Goal: Information Seeking & Learning: Learn about a topic

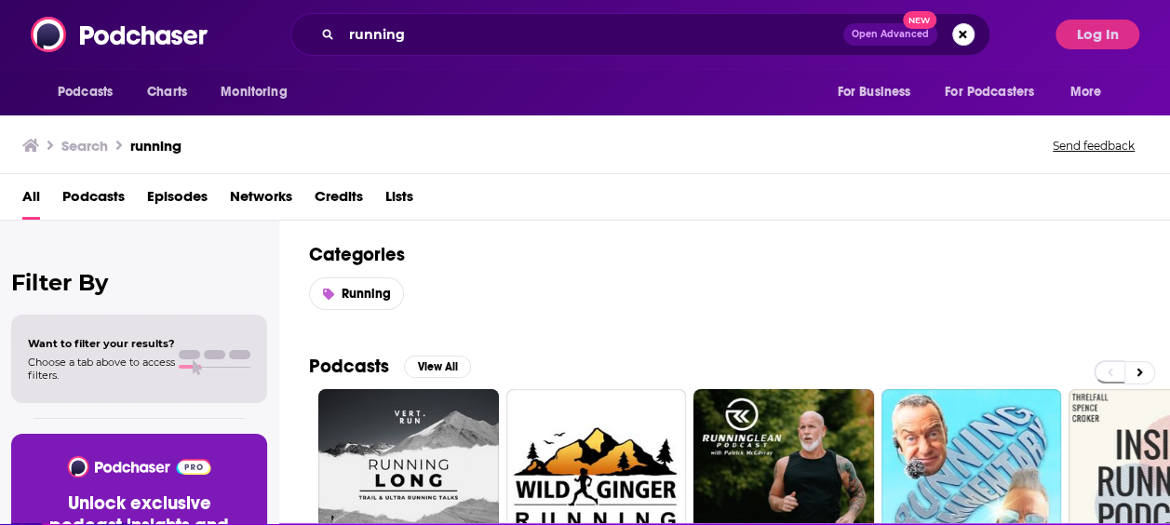
scroll to position [56, 0]
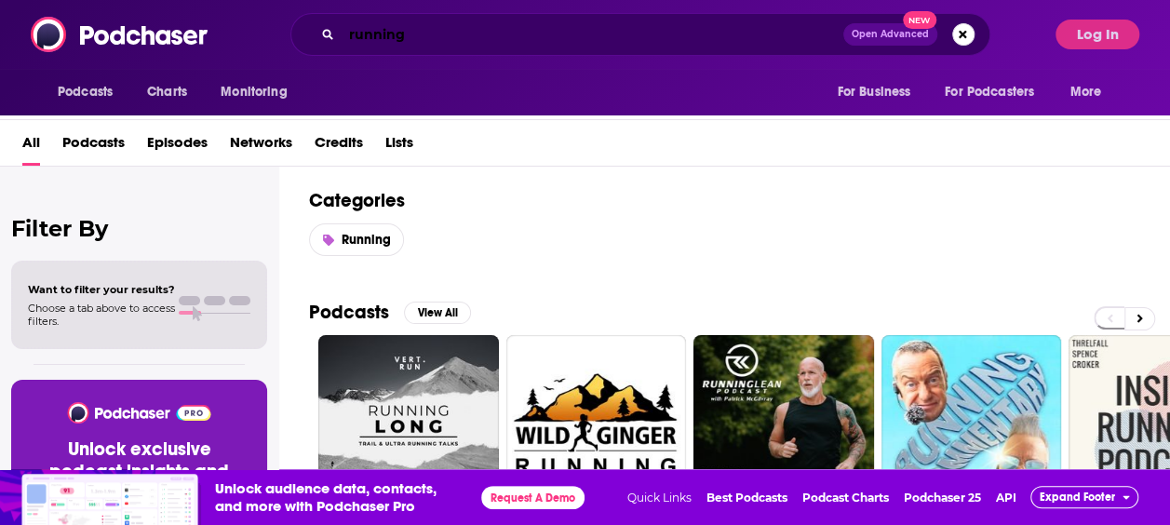
click at [361, 33] on input "running" at bounding box center [593, 35] width 502 height 30
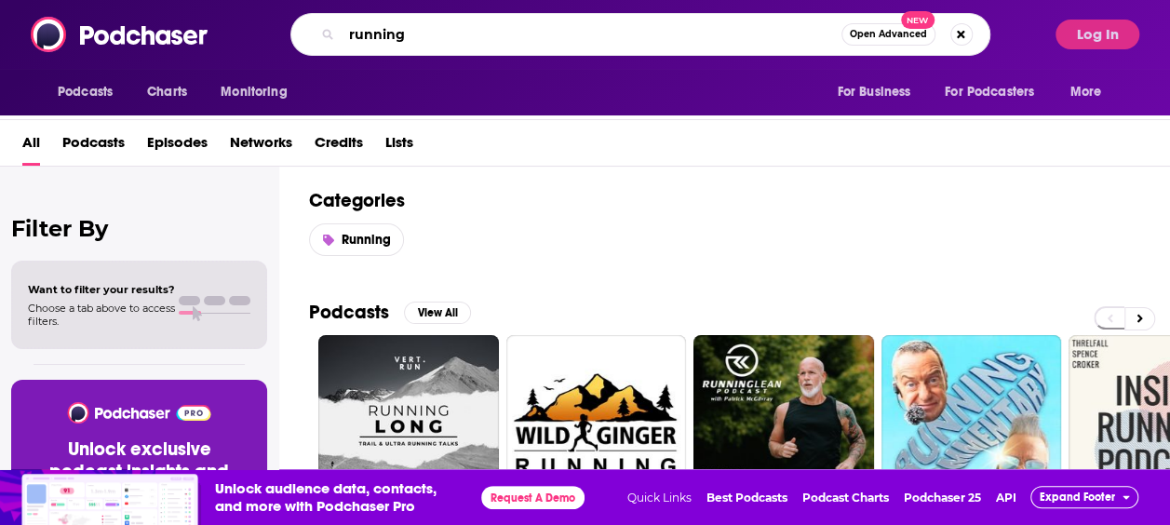
click at [361, 33] on input "running" at bounding box center [592, 35] width 500 height 30
type input "[PERSON_NAME] fintech"
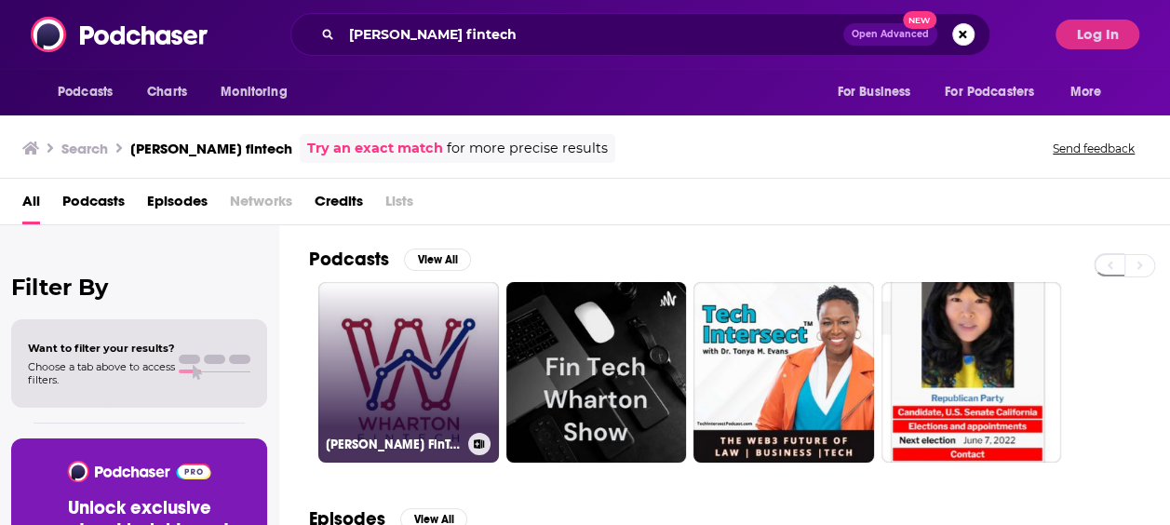
drag, startPoint x: 383, startPoint y: 368, endPoint x: 335, endPoint y: 363, distance: 48.6
click at [335, 363] on link "[PERSON_NAME] FinTech Podcast" at bounding box center [408, 372] width 181 height 181
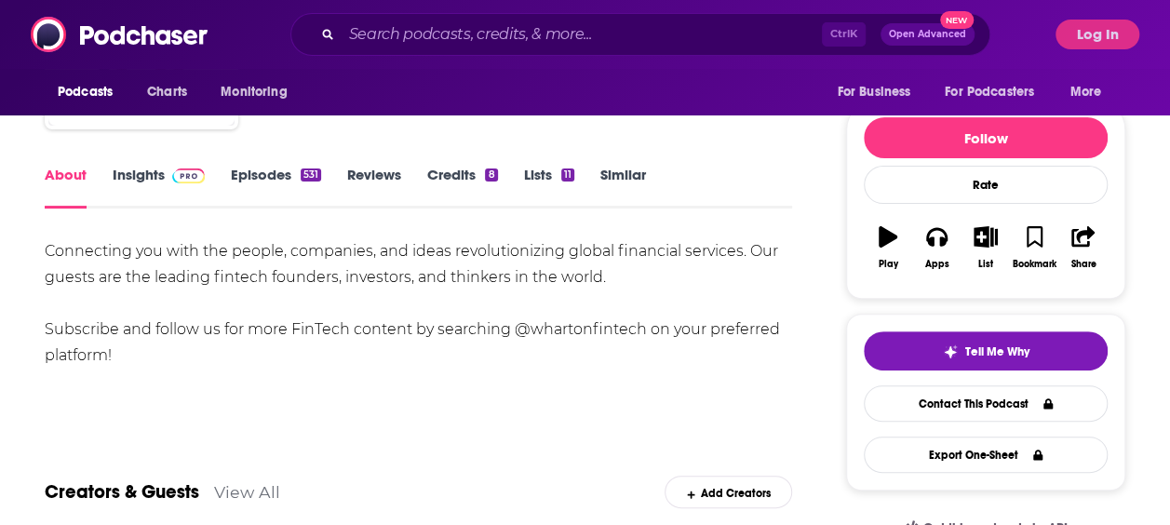
scroll to position [186, 0]
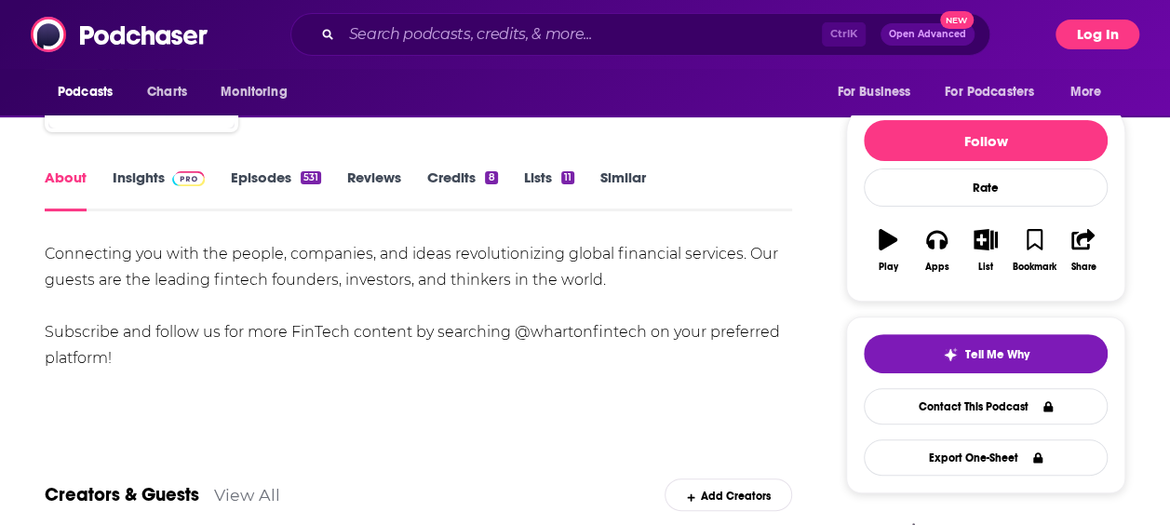
click at [1098, 39] on button "Log In" at bounding box center [1097, 35] width 84 height 30
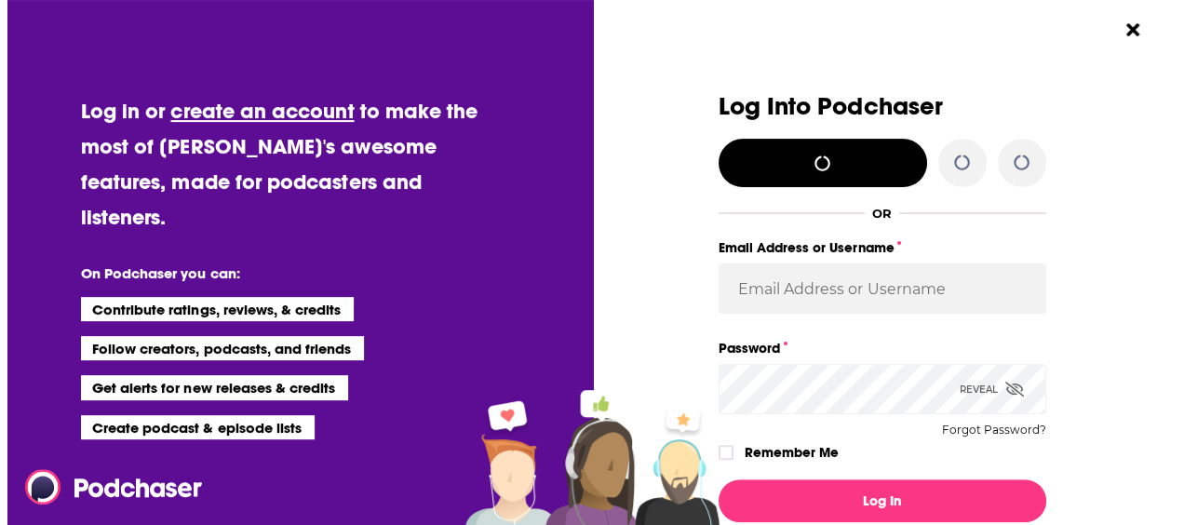
scroll to position [0, 0]
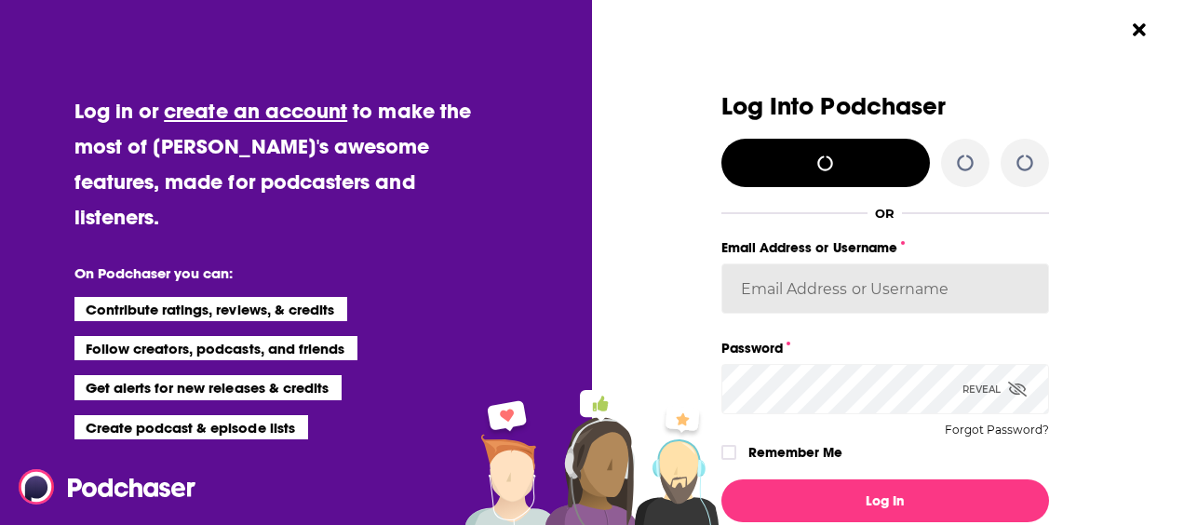
type input "[EMAIL_ADDRESS][PERSON_NAME][DOMAIN_NAME]"
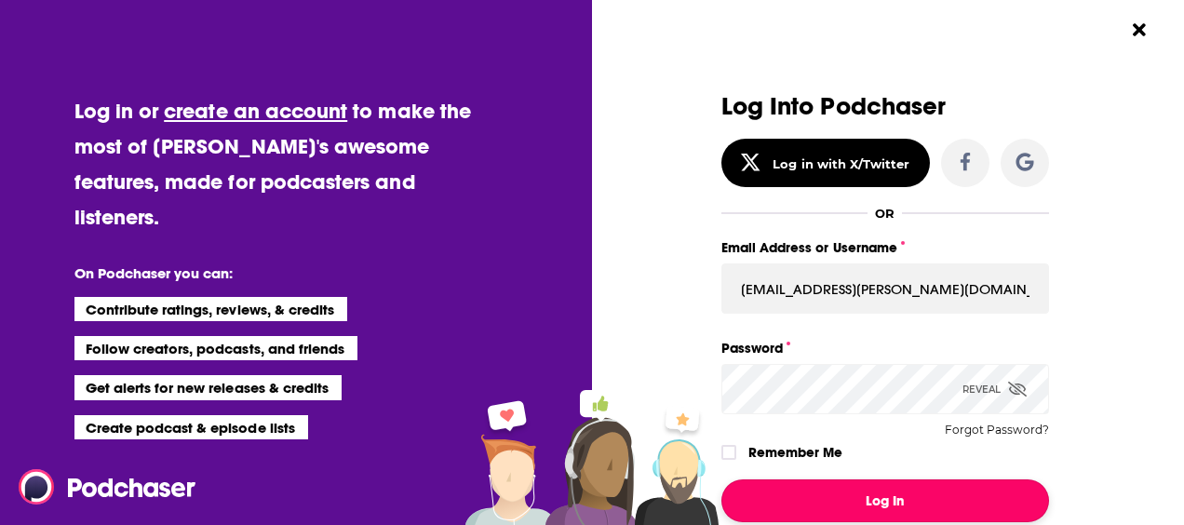
click at [811, 490] on button "Log In" at bounding box center [885, 500] width 328 height 43
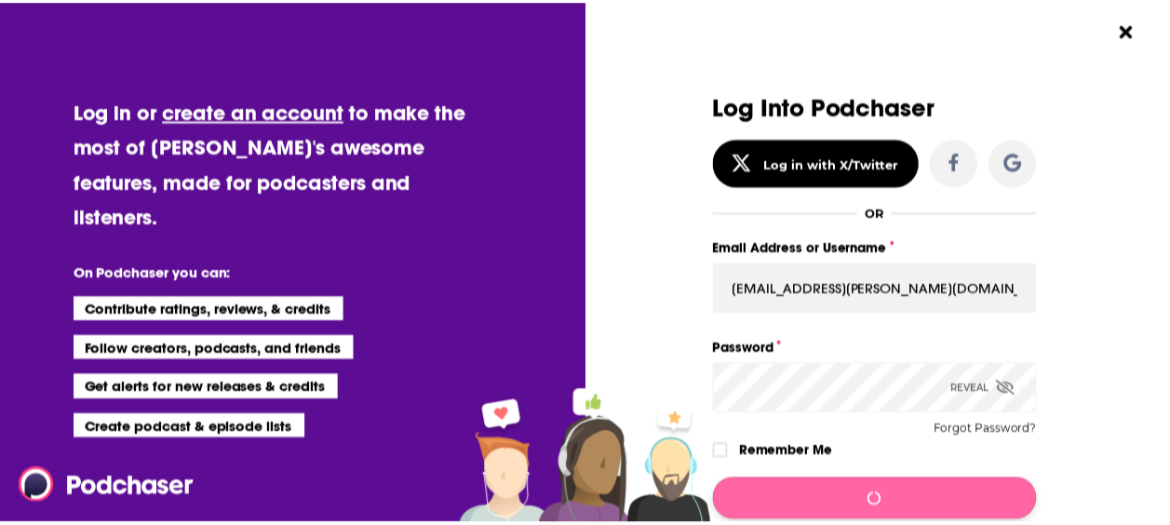
scroll to position [186, 0]
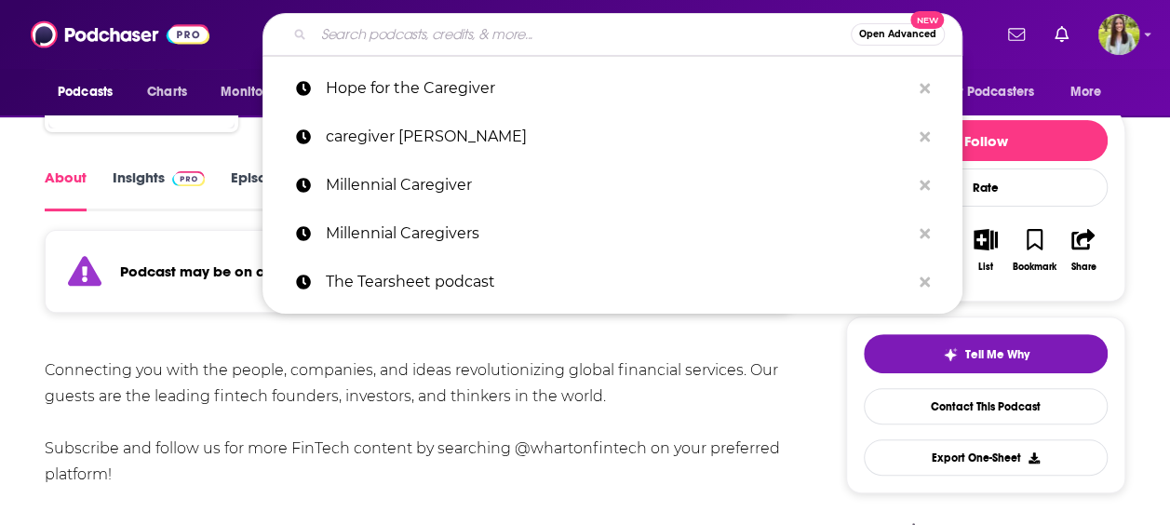
click at [424, 34] on input "Search podcasts, credits, & more..." at bounding box center [582, 35] width 537 height 30
click at [141, 434] on div "Connecting you with the people, companies, and ideas revolutionizing global fin…" at bounding box center [418, 422] width 747 height 130
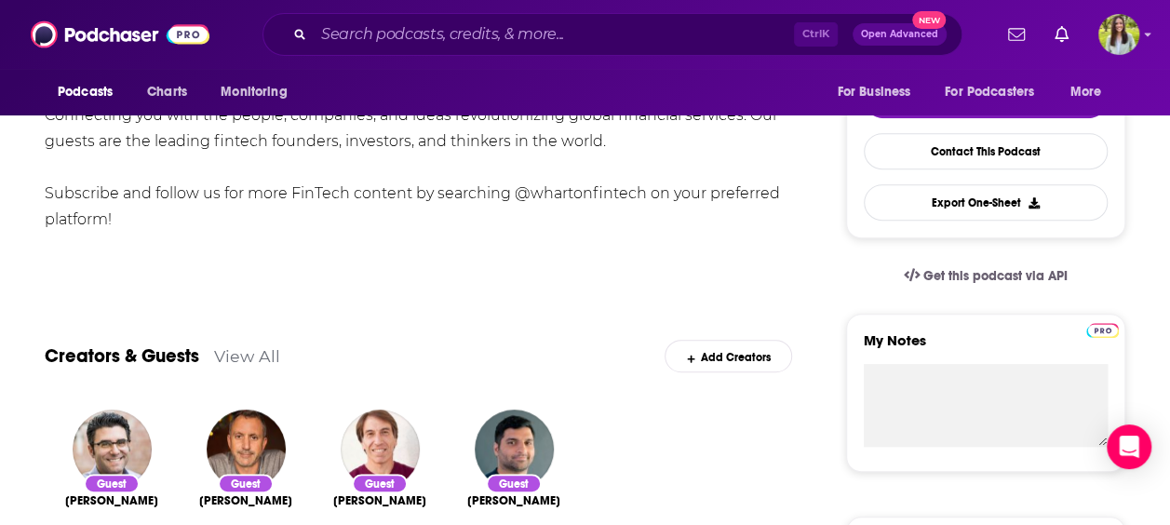
scroll to position [0, 0]
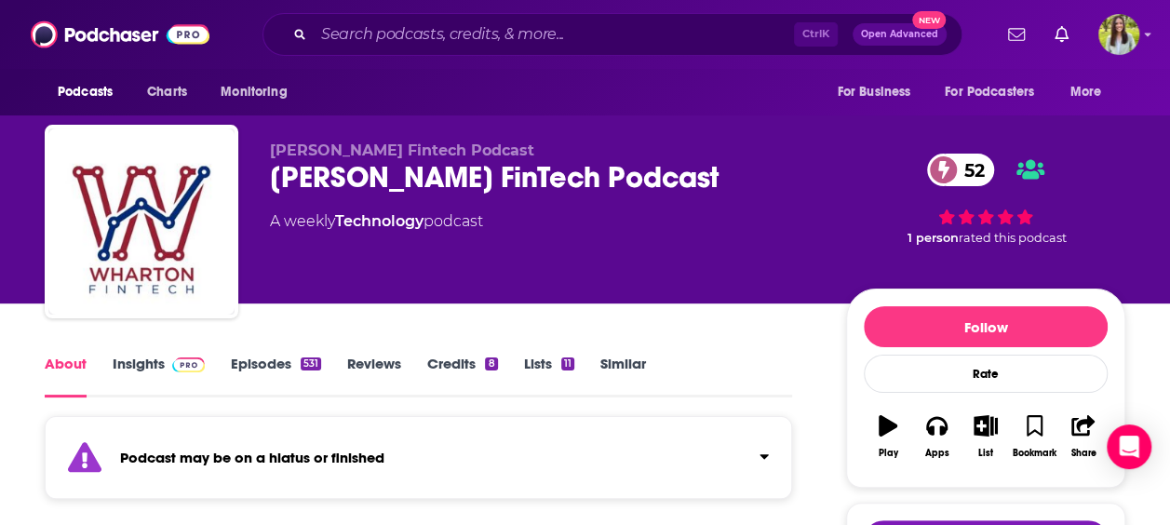
click at [154, 369] on link "Insights" at bounding box center [159, 376] width 92 height 43
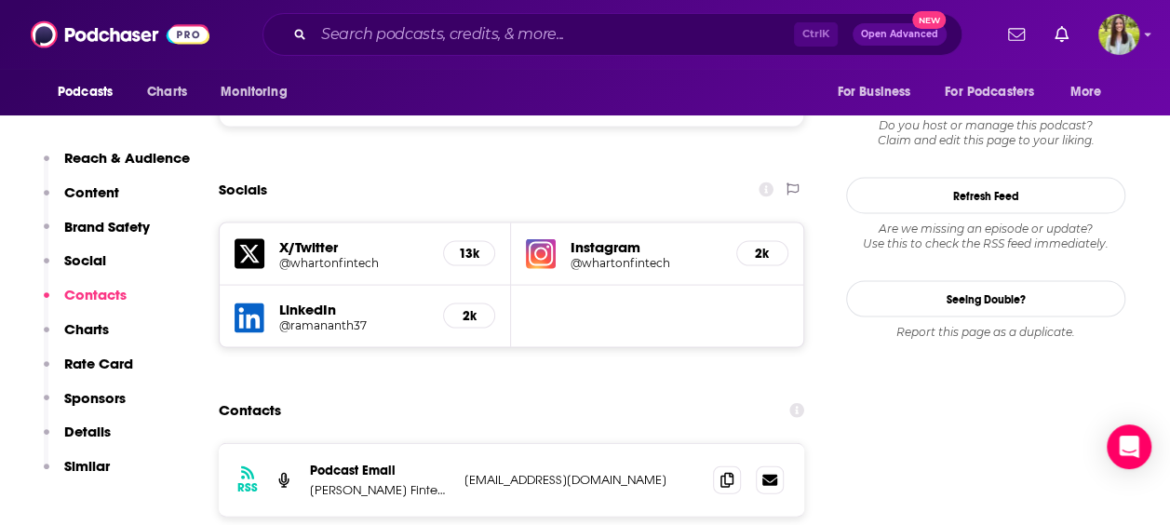
scroll to position [1827, 0]
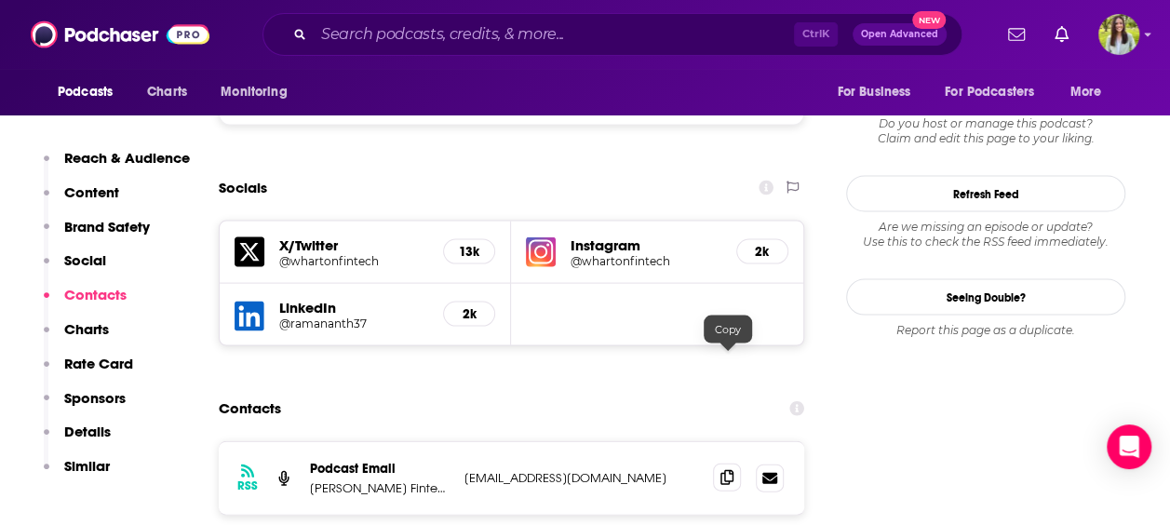
click at [719, 463] on span at bounding box center [727, 477] width 28 height 28
click at [534, 22] on input "Search podcasts, credits, & more..." at bounding box center [554, 35] width 480 height 30
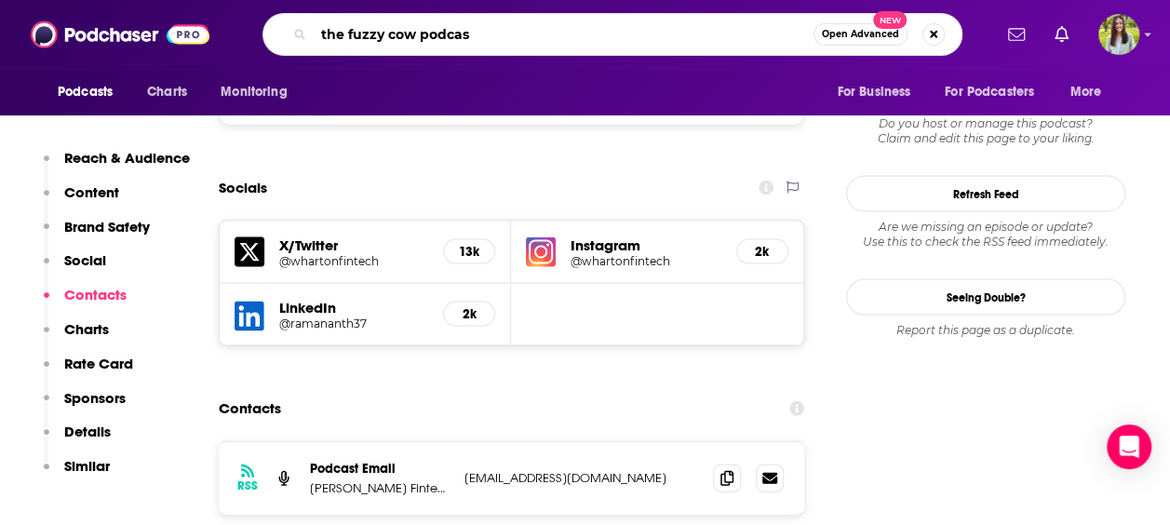
type input "the fuzzy cow podcast"
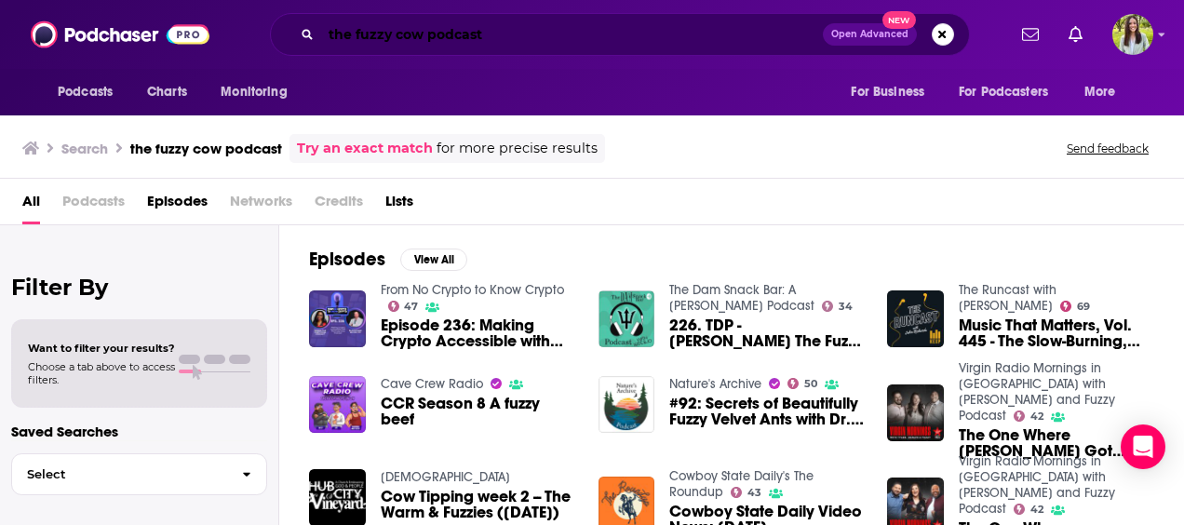
click at [335, 34] on input "the fuzzy cow podcast" at bounding box center [572, 35] width 502 height 30
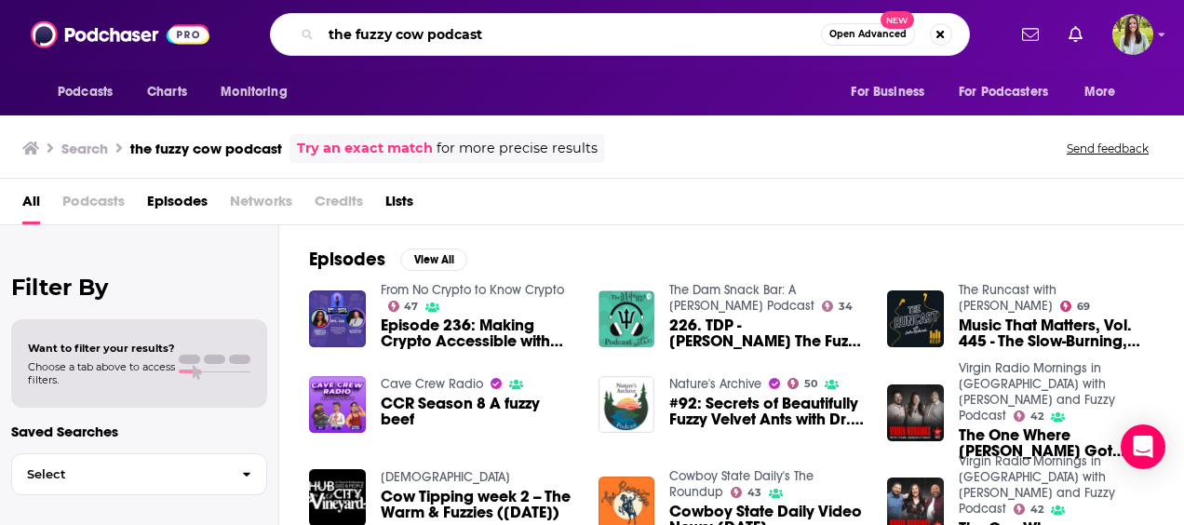
click at [335, 34] on input "the fuzzy cow podcast" at bounding box center [571, 35] width 500 height 30
click at [467, 33] on input "the fuzzy cow podcast" at bounding box center [571, 35] width 500 height 30
type input "the fuzzy cow"
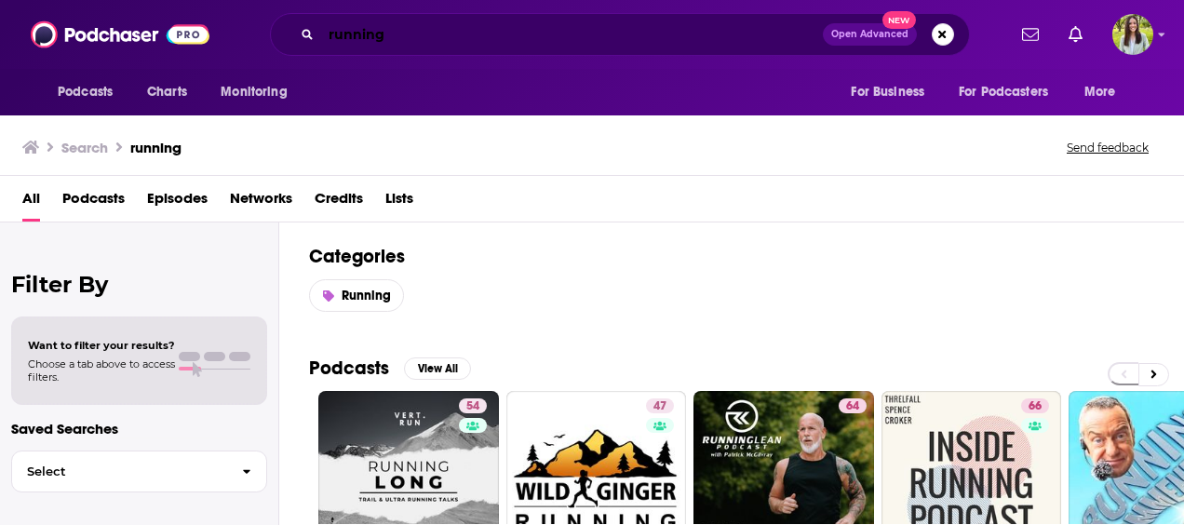
click at [473, 36] on input "running" at bounding box center [572, 35] width 502 height 30
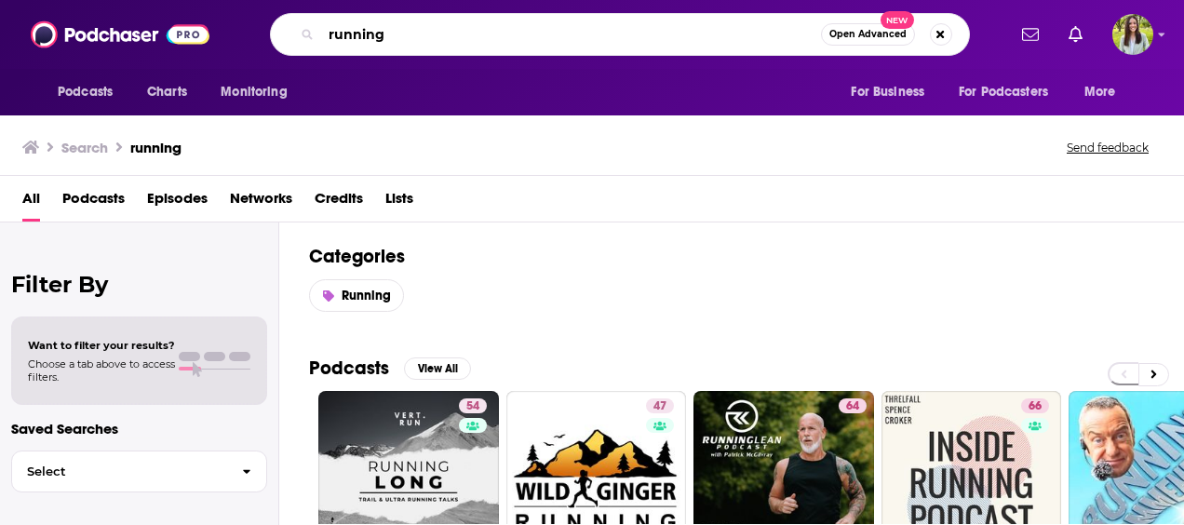
click at [473, 36] on input "running" at bounding box center [571, 35] width 500 height 30
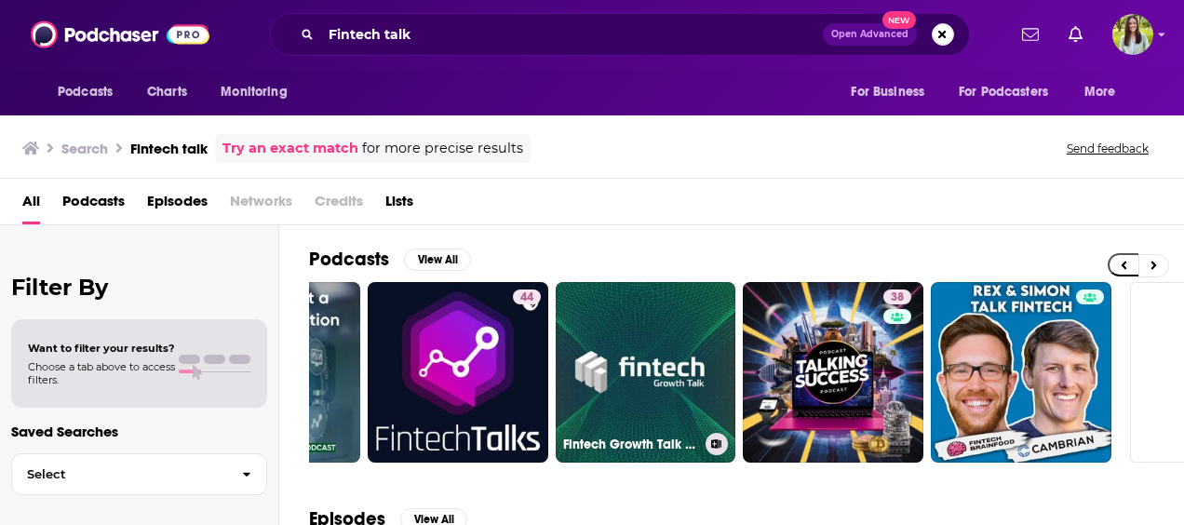
scroll to position [0, 696]
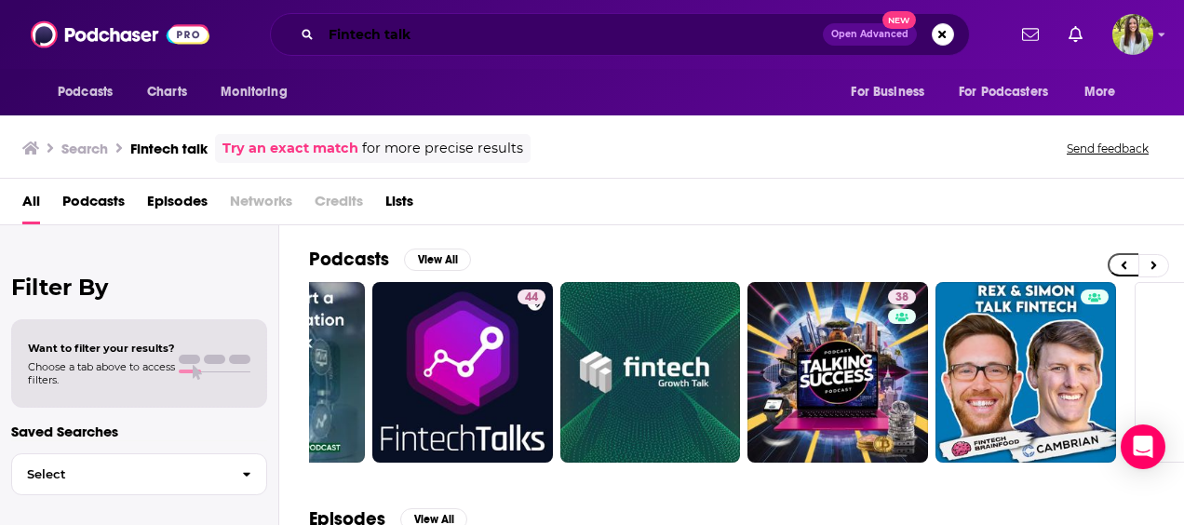
click at [329, 35] on input "Fintech talk" at bounding box center [572, 35] width 502 height 30
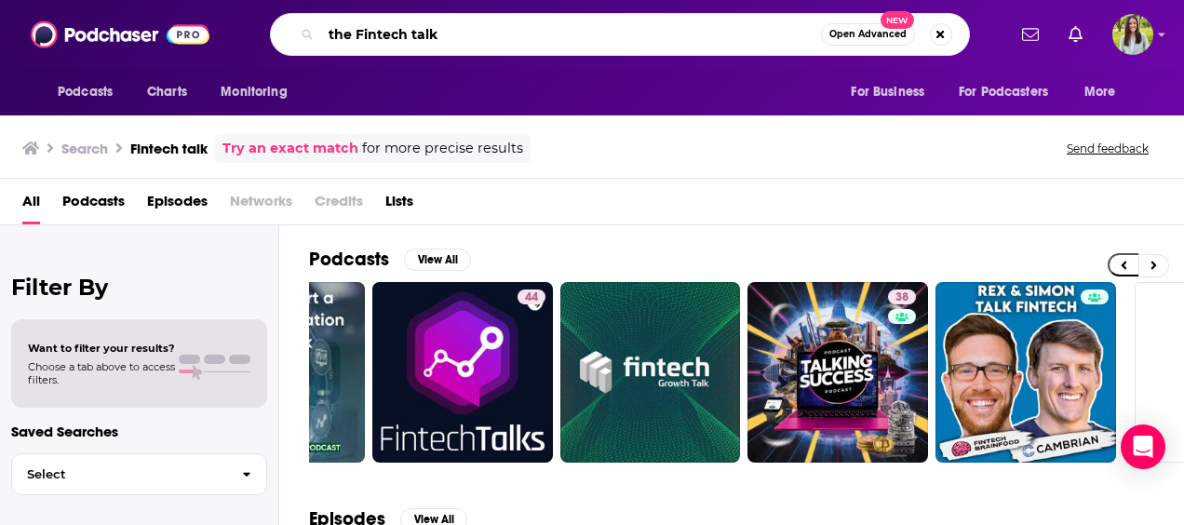
click at [462, 34] on input "the Fintech talk" at bounding box center [571, 35] width 500 height 30
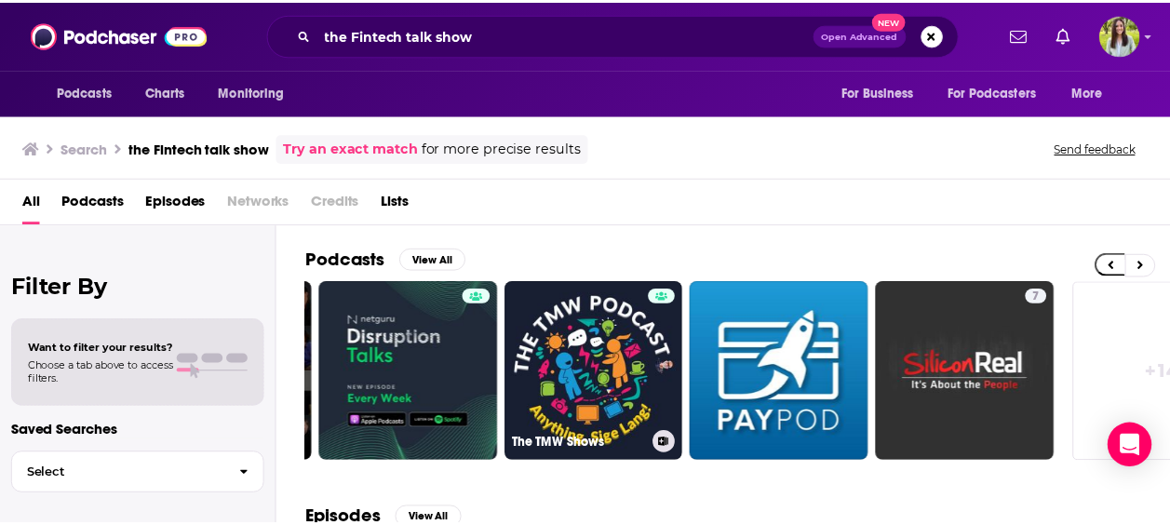
scroll to position [0, 747]
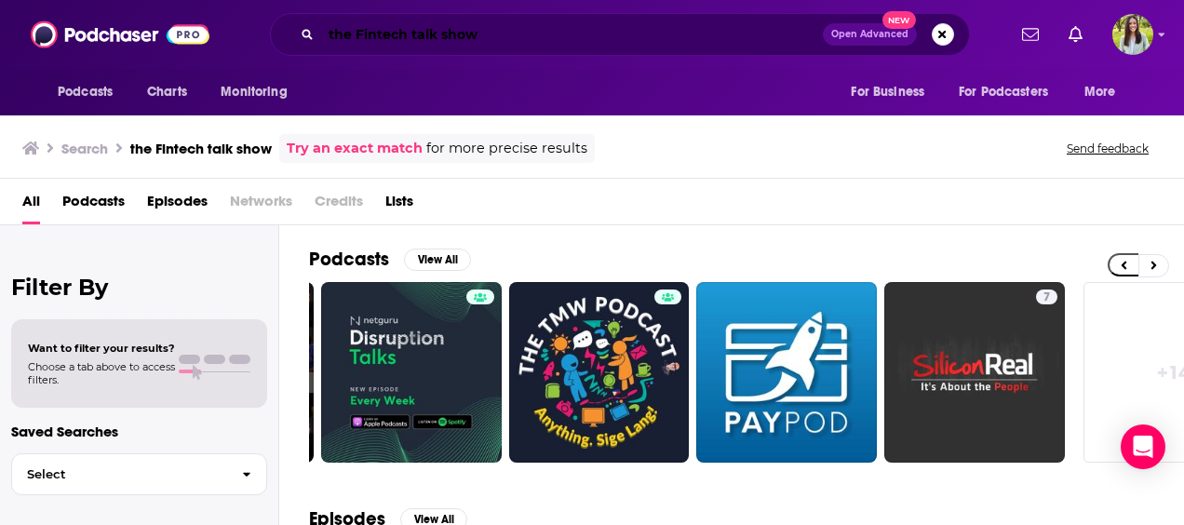
click at [442, 30] on input "the Fintech talk show" at bounding box center [572, 35] width 502 height 30
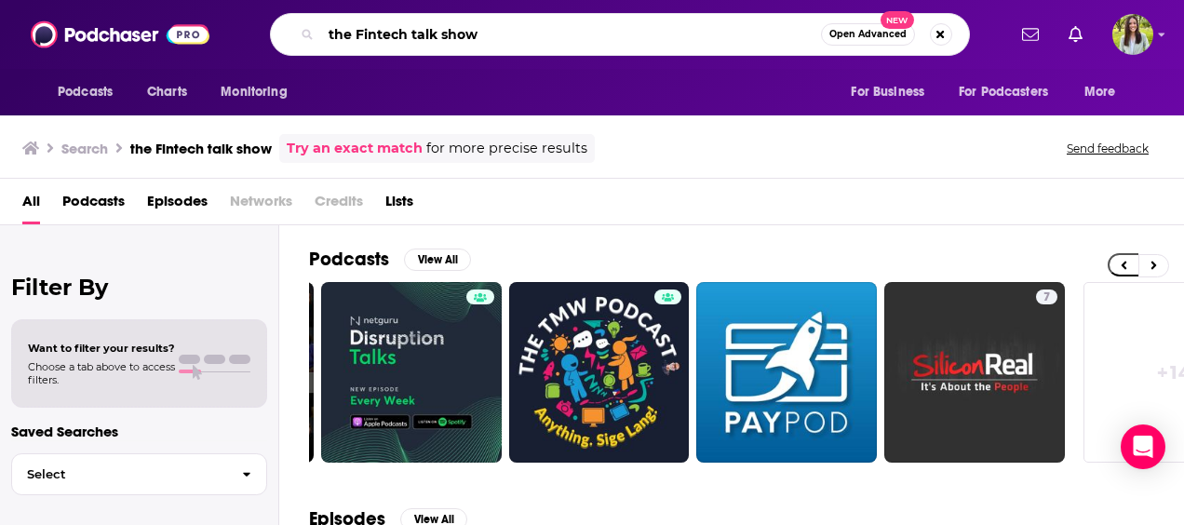
click at [442, 30] on input "the Fintech talk show" at bounding box center [571, 35] width 500 height 30
type input "Fintechtalk"
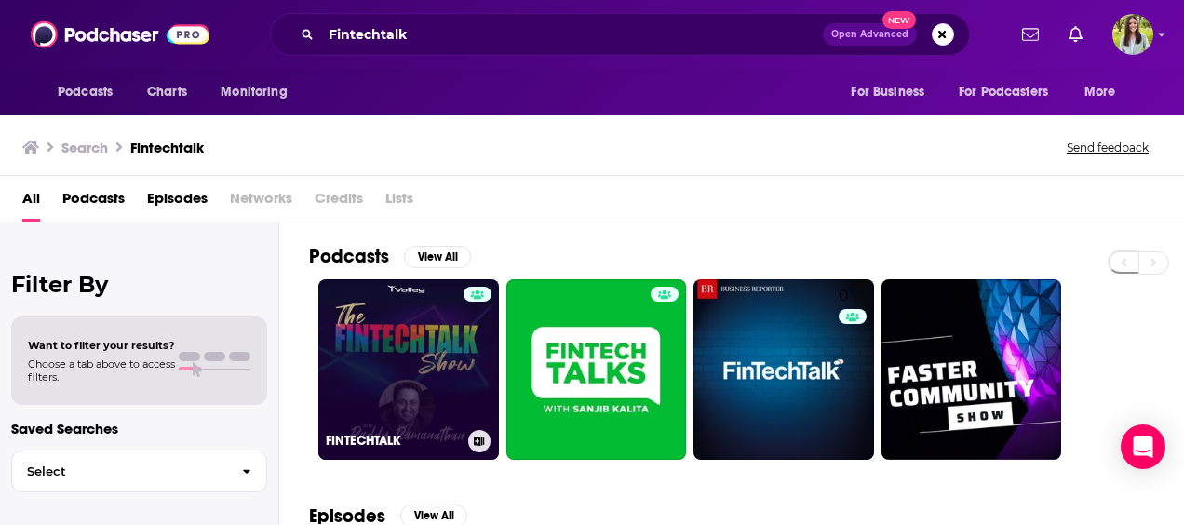
click at [387, 342] on link "FINTECHTALK" at bounding box center [408, 369] width 181 height 181
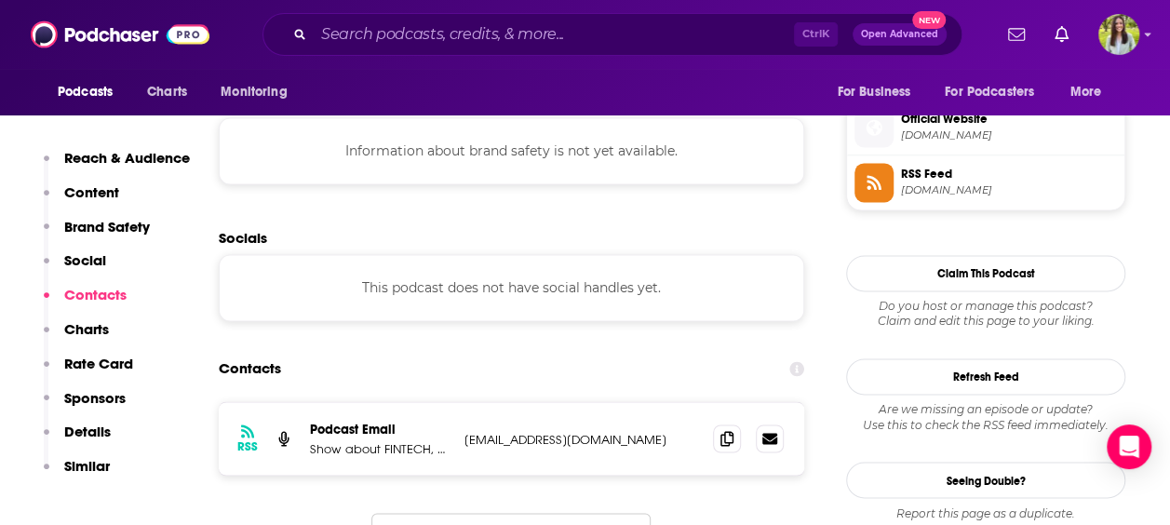
scroll to position [1331, 0]
click at [726, 437] on icon at bounding box center [726, 437] width 13 height 15
